Goal: Information Seeking & Learning: Find specific fact

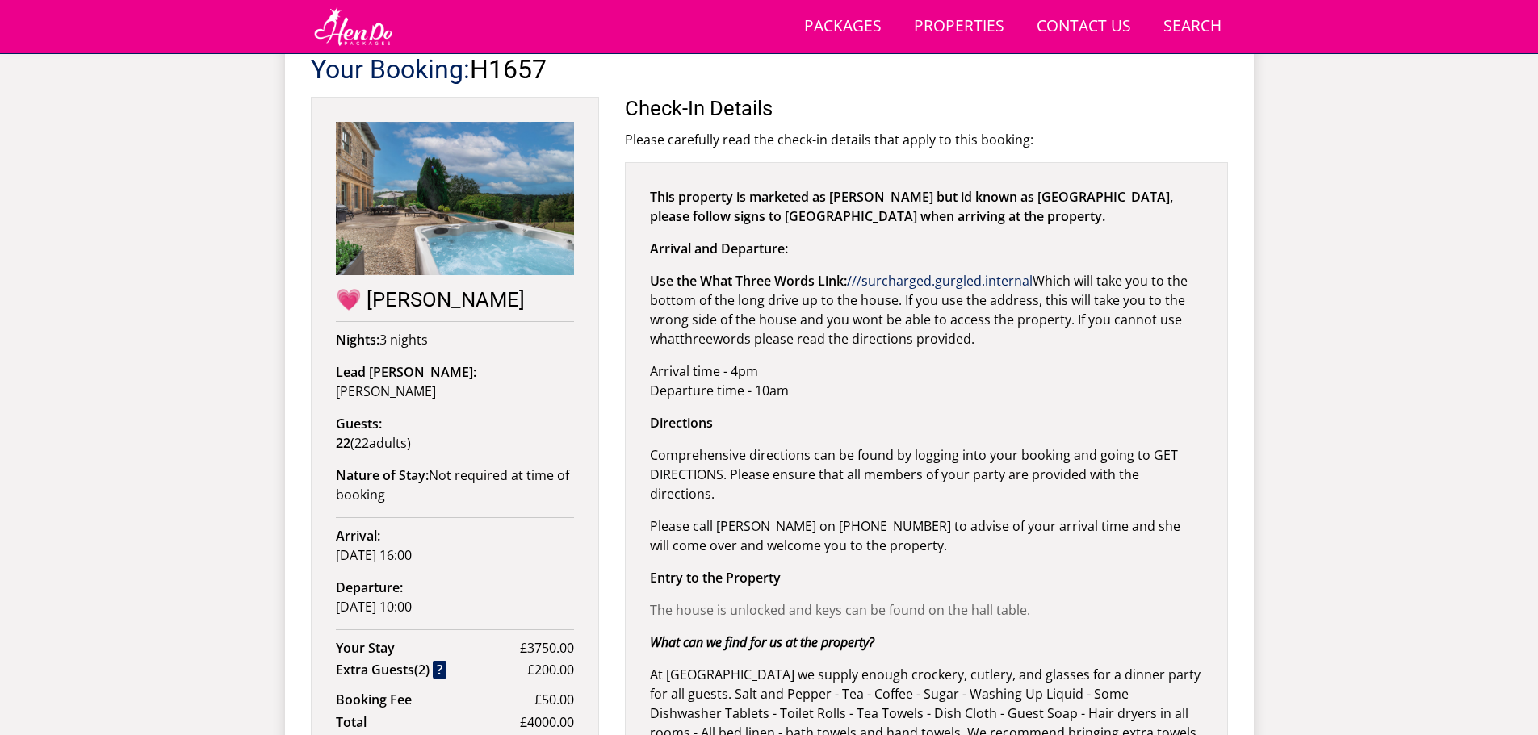
scroll to position [573, 0]
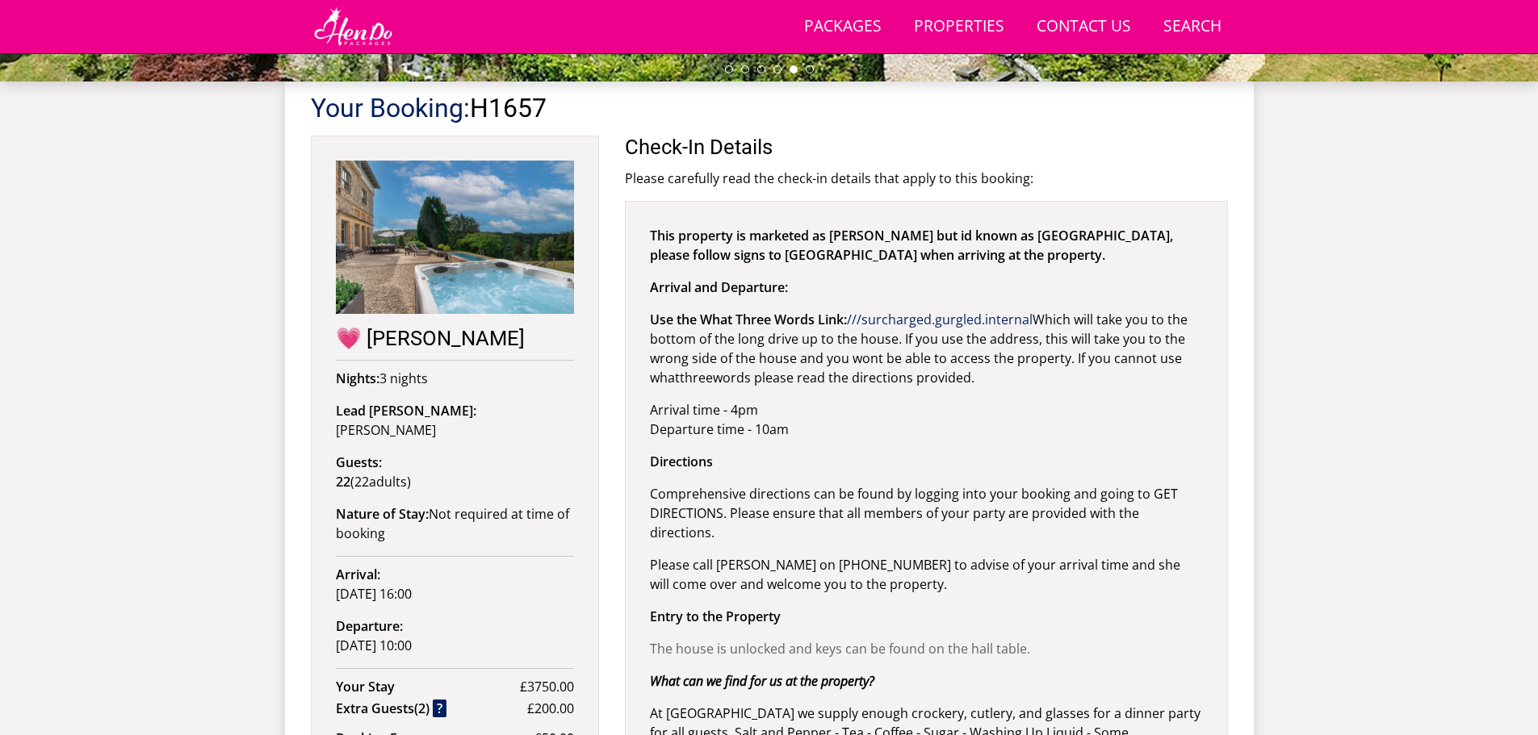
click at [528, 393] on div "Your Booking: H1657 💗 [PERSON_NAME] Nights: 3 nights Lead [PERSON_NAME]: [PERSO…" at bounding box center [769, 589] width 917 height 1015
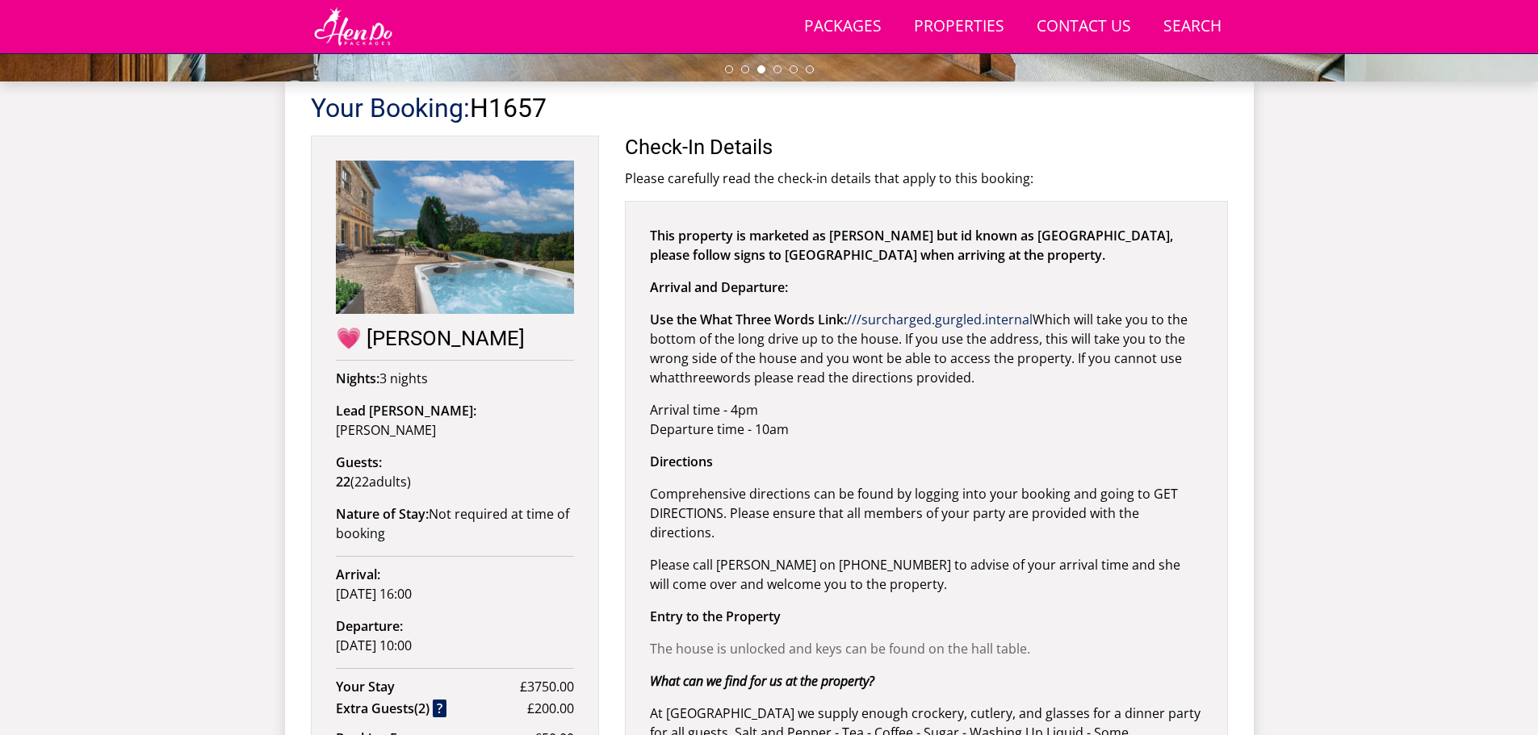
click at [955, 398] on div "This property is marketed as [PERSON_NAME] but id known as [GEOGRAPHIC_DATA], p…" at bounding box center [926, 612] width 603 height 823
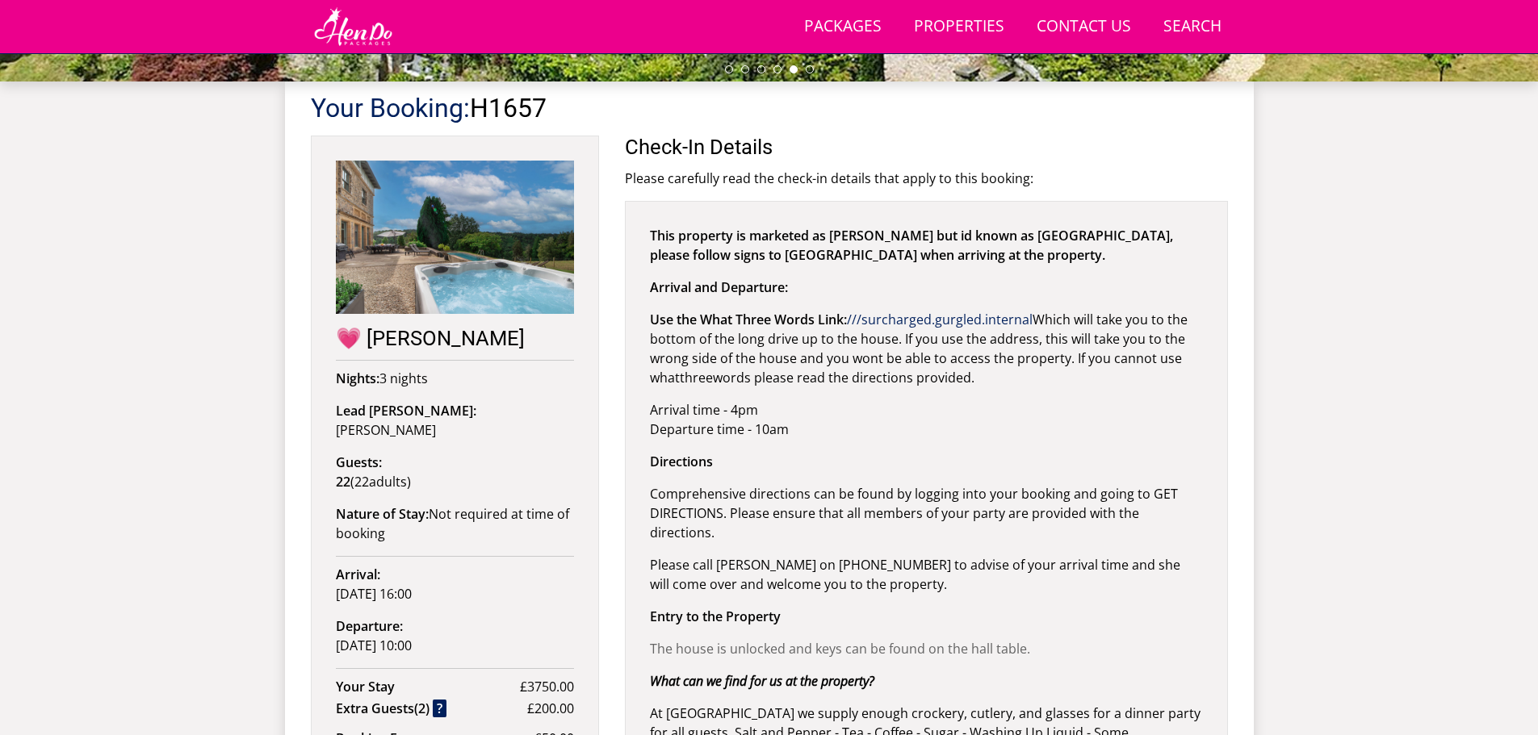
drag, startPoint x: 851, startPoint y: 324, endPoint x: 1001, endPoint y: 375, distance: 158.5
click at [1001, 375] on p "Use the What Three Words Link: ///surcharged.gurgled.internal Which will take y…" at bounding box center [926, 348] width 553 height 77
copy p "///surcharged.gurgled.internal Which will take you to the bottom of the long dr…"
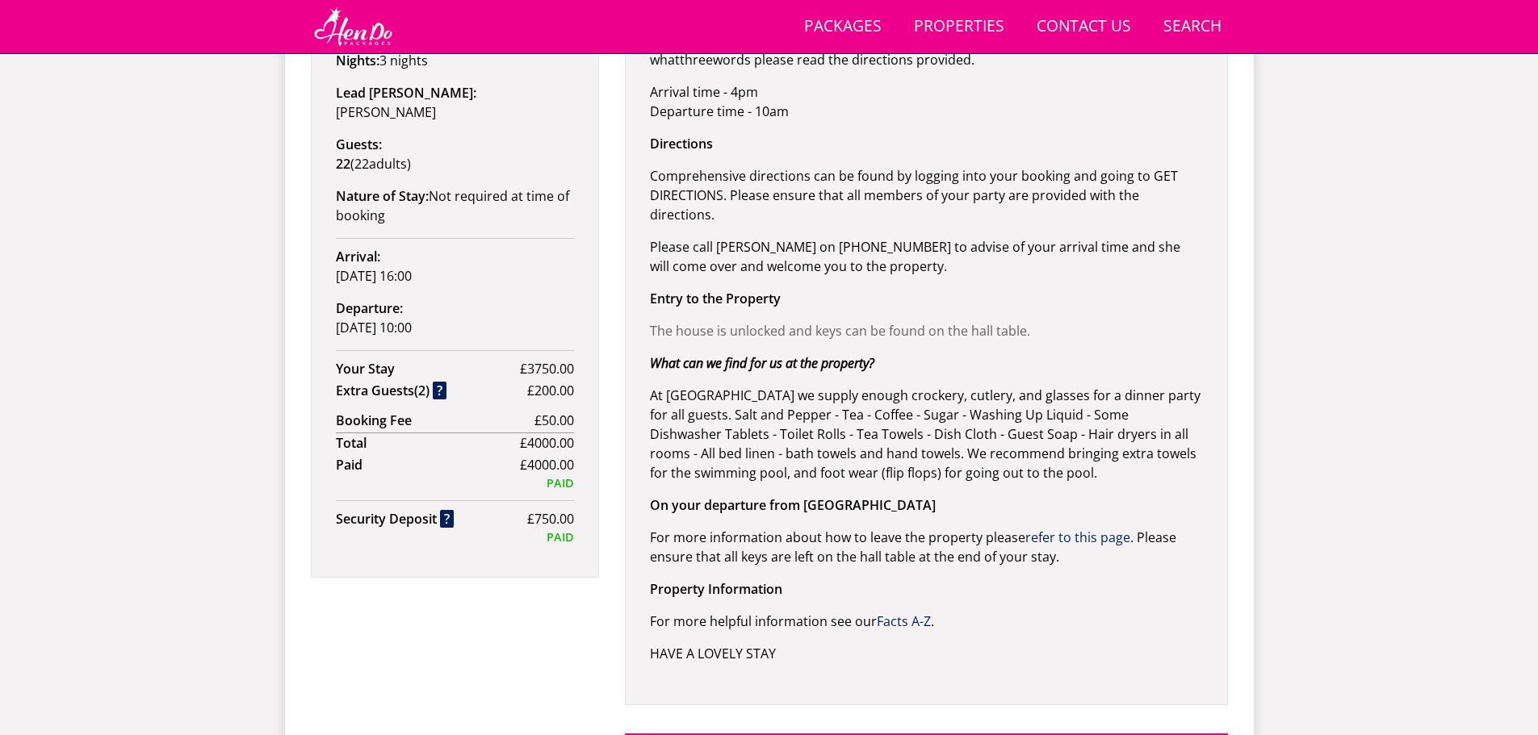
scroll to position [654, 0]
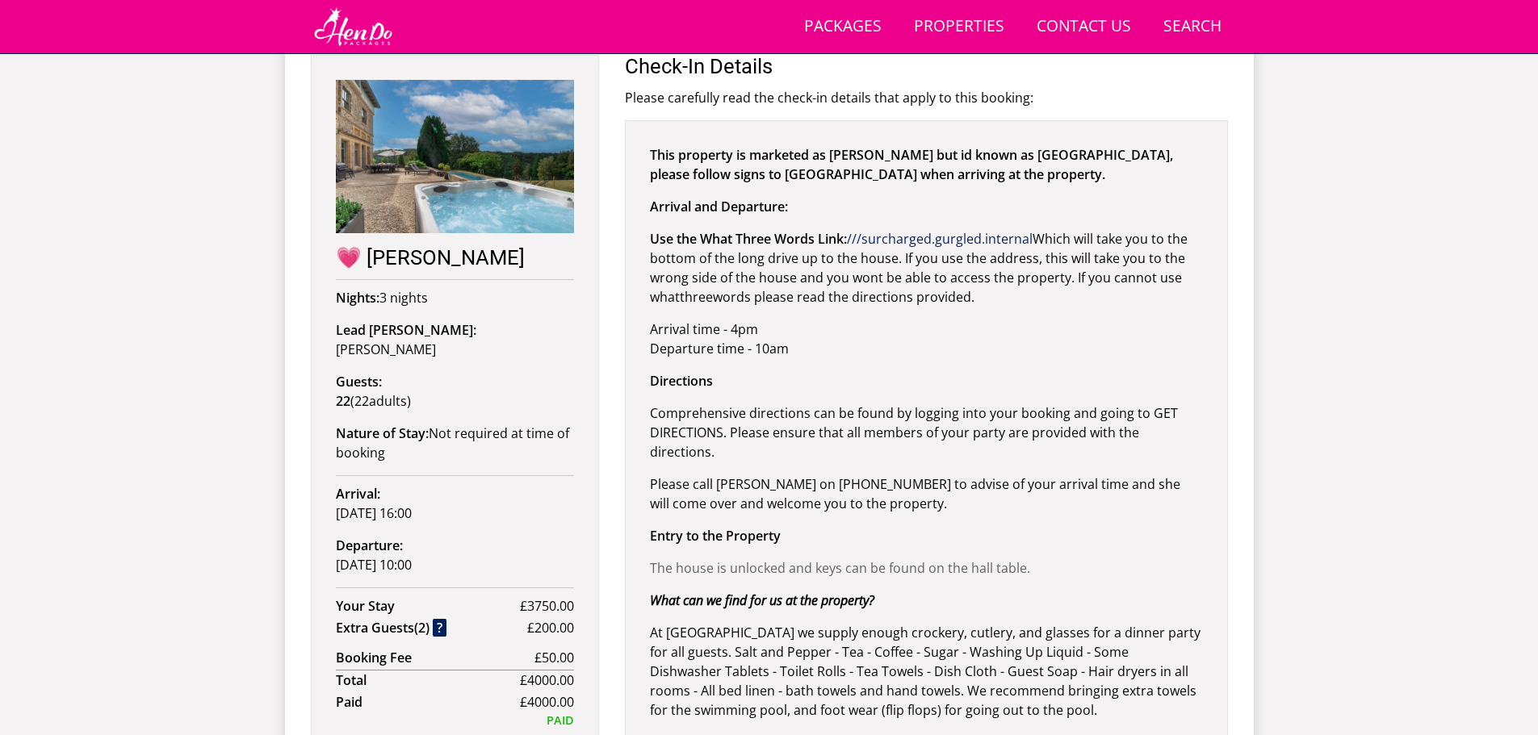
click at [681, 228] on div "This property is marketed as [PERSON_NAME] but id known as [GEOGRAPHIC_DATA], p…" at bounding box center [926, 531] width 603 height 823
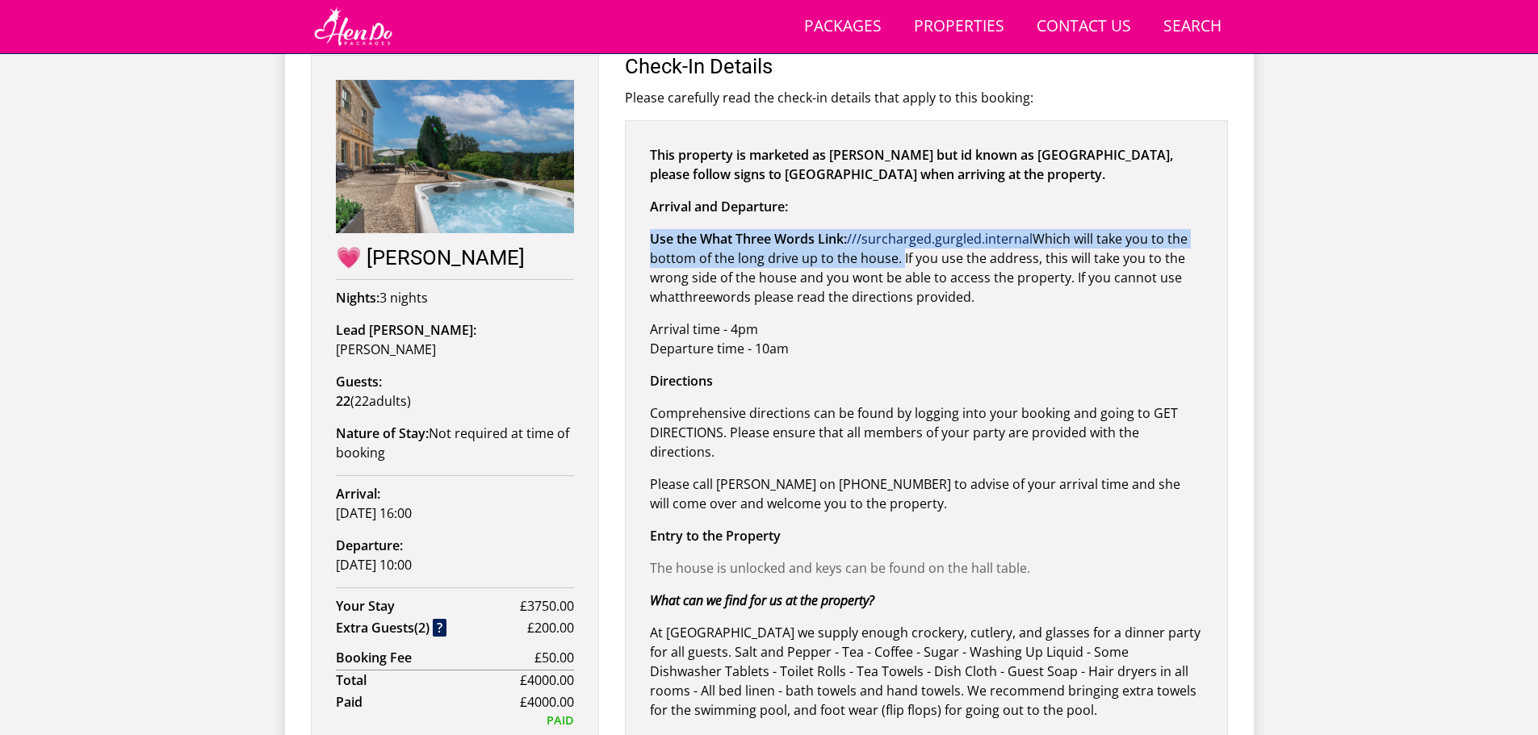
drag, startPoint x: 649, startPoint y: 237, endPoint x: 898, endPoint y: 259, distance: 249.6
click at [898, 259] on p "Use the What Three Words Link: ///surcharged.gurgled.internal Which will take y…" at bounding box center [926, 267] width 553 height 77
copy p "Use the What Three Words Link: ///surcharged.gurgled.internal Which will take y…"
